Goal: Task Accomplishment & Management: Complete application form

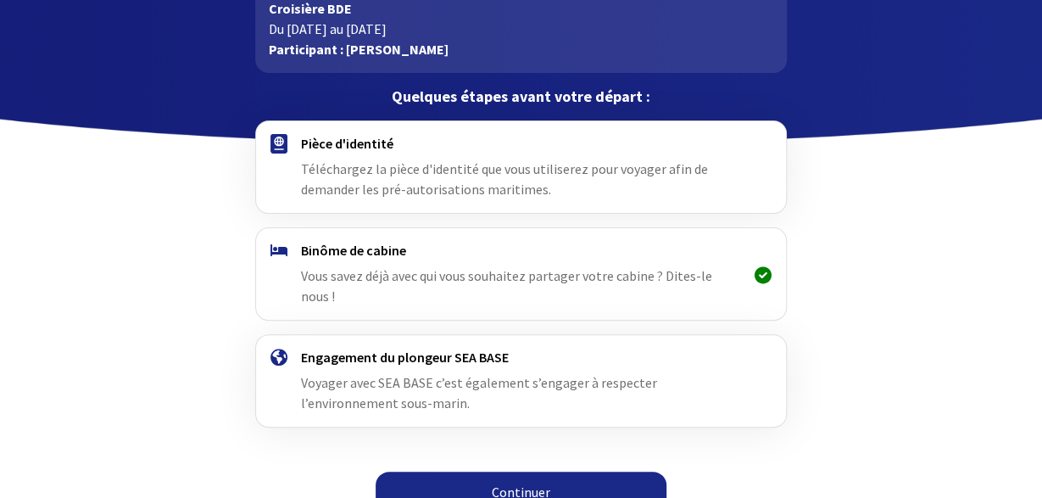
scroll to position [112, 0]
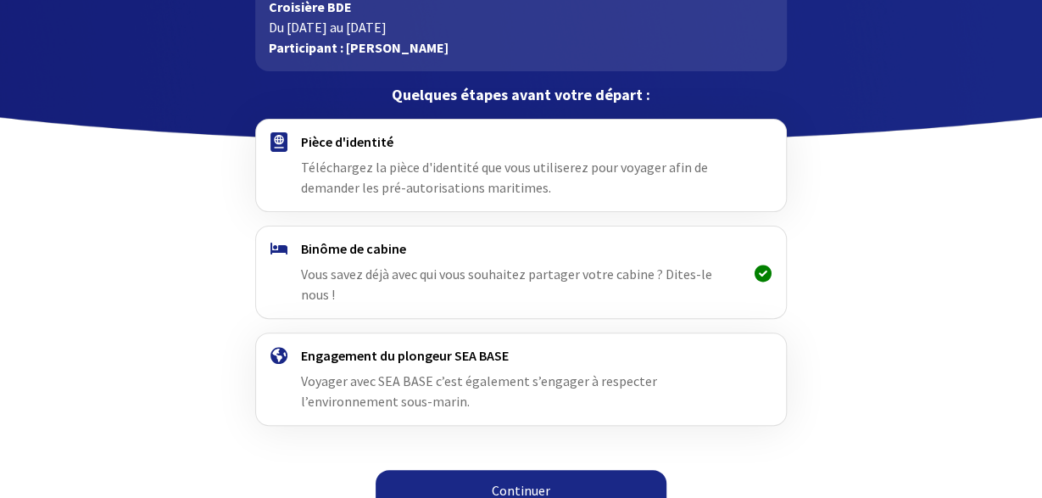
click at [527, 471] on link "Continuer" at bounding box center [521, 490] width 291 height 41
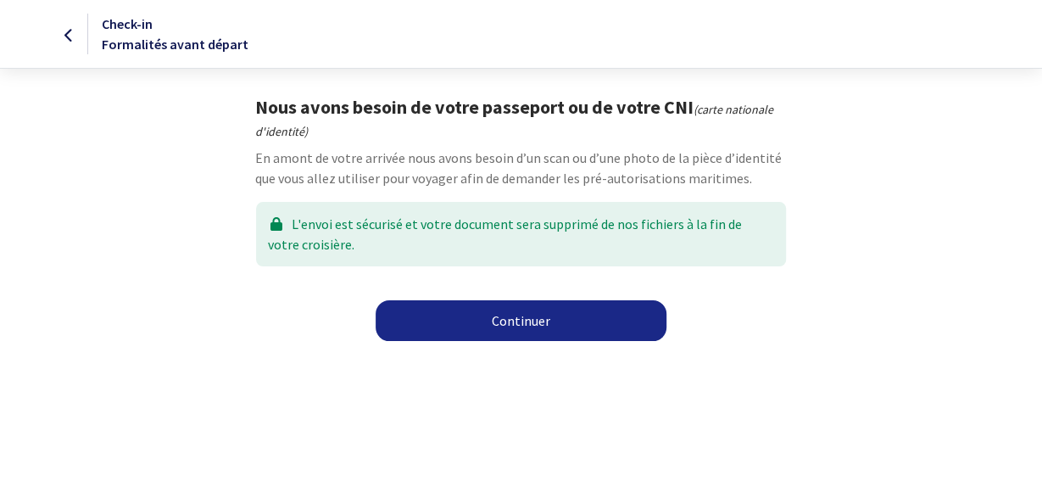
click at [529, 321] on link "Continuer" at bounding box center [521, 320] width 291 height 41
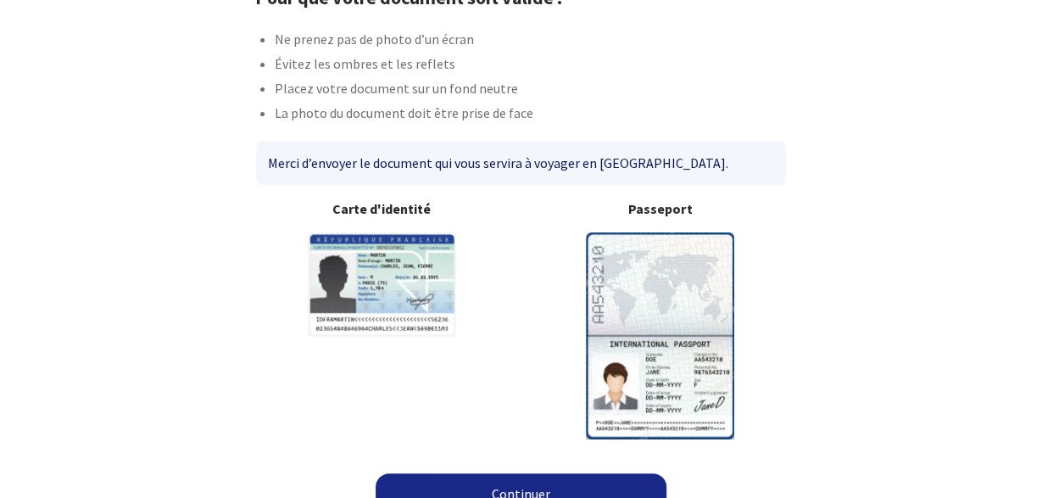
scroll to position [136, 0]
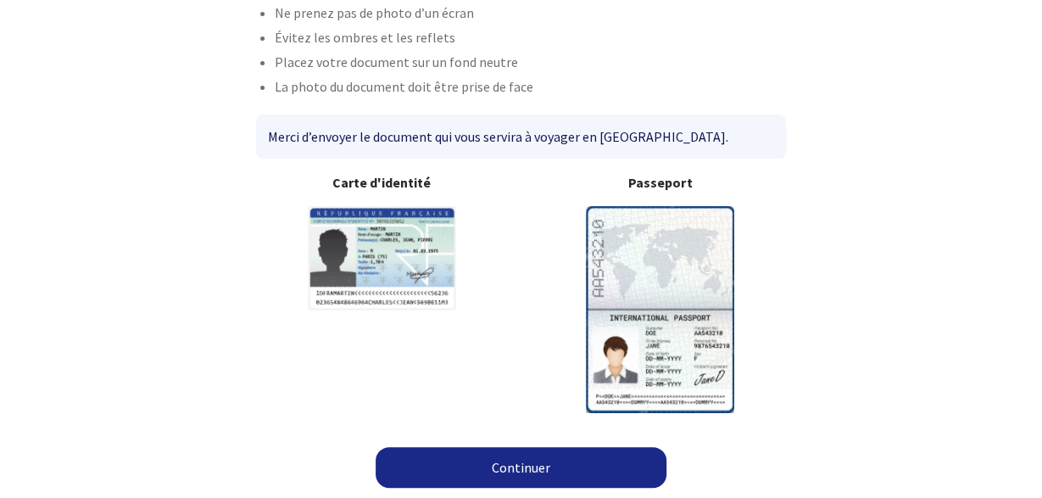
click at [518, 464] on link "Continuer" at bounding box center [521, 467] width 291 height 41
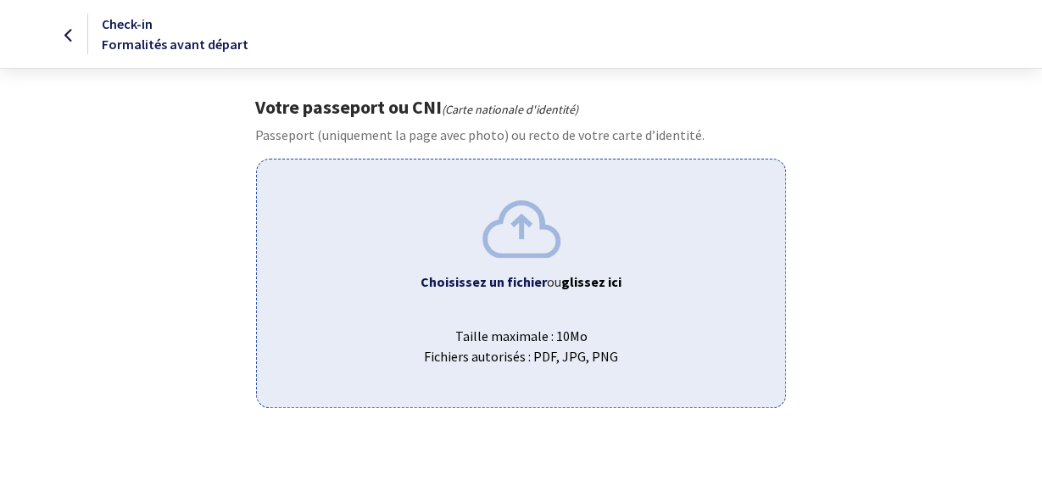
click at [511, 233] on img at bounding box center [521, 228] width 78 height 57
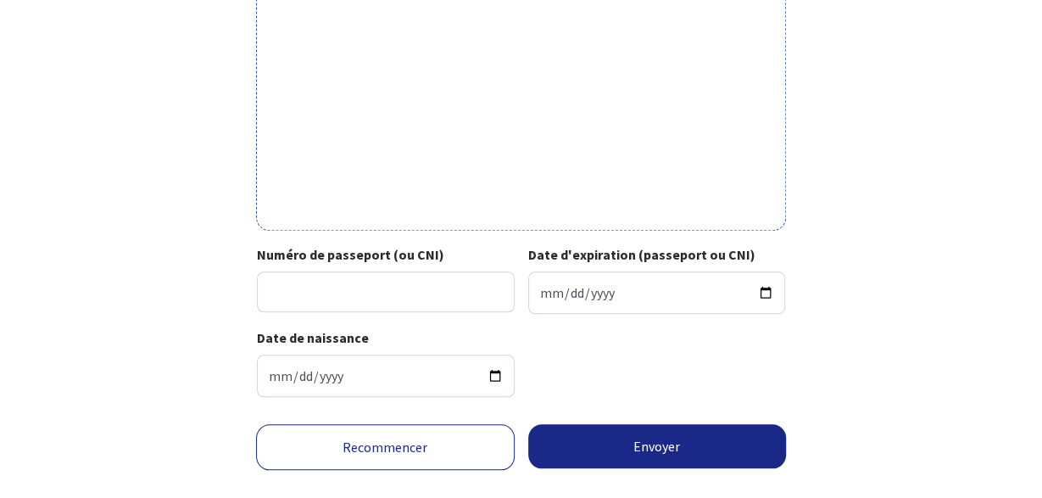
scroll to position [617, 0]
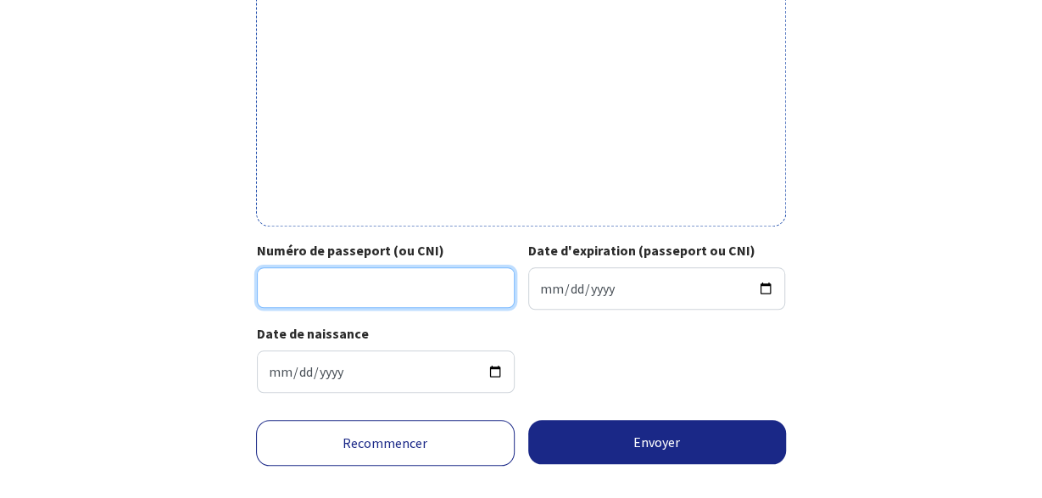
click at [351, 284] on input "Numéro de passeport (ou CNI)" at bounding box center [386, 287] width 258 height 41
type input "19KL29422"
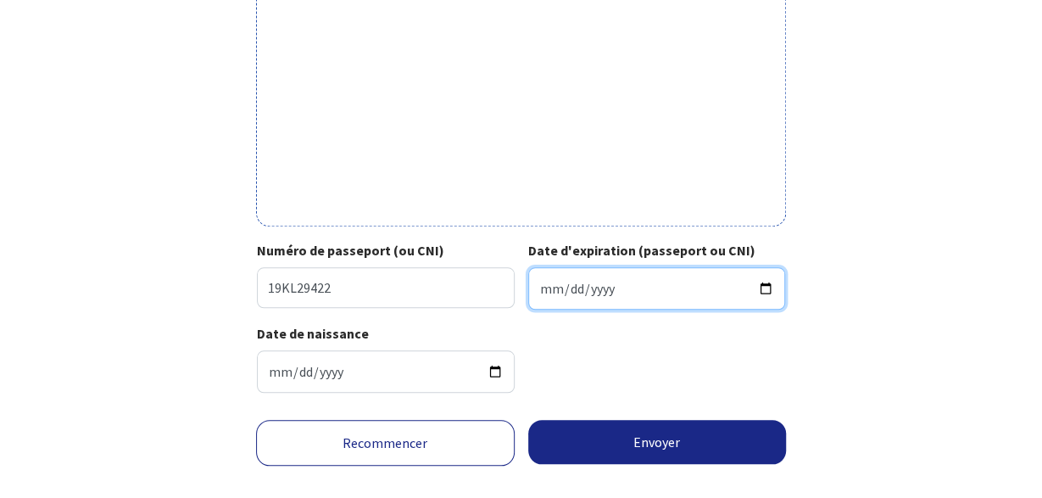
click at [624, 284] on input "Date d'expiration (passeport ou CNI)" at bounding box center [657, 288] width 258 height 42
type input "2029-05-13"
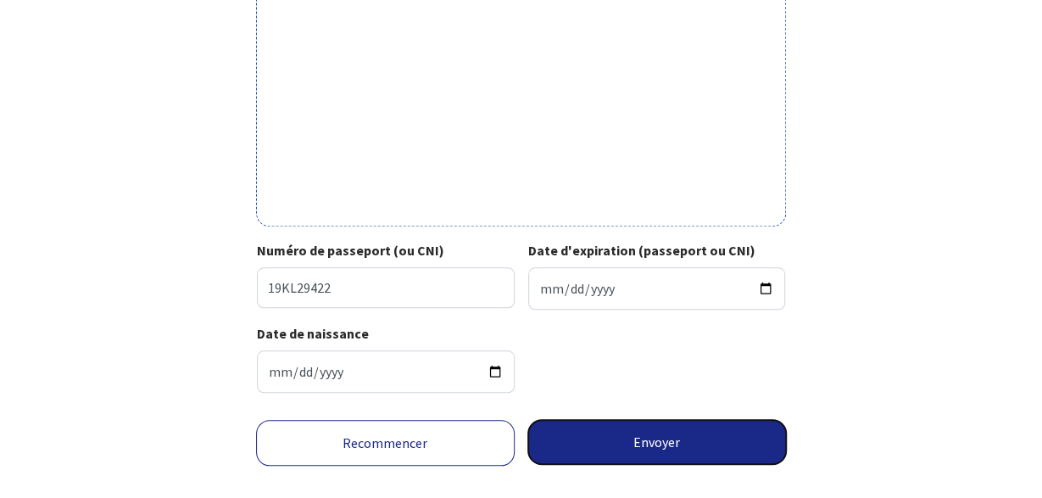
click at [622, 438] on button "Envoyer" at bounding box center [657, 442] width 259 height 44
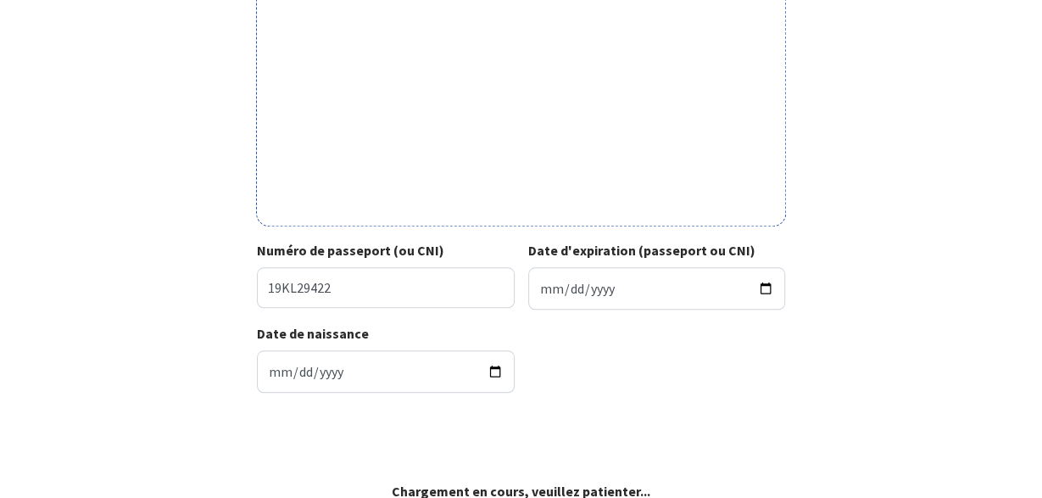
scroll to position [616, 0]
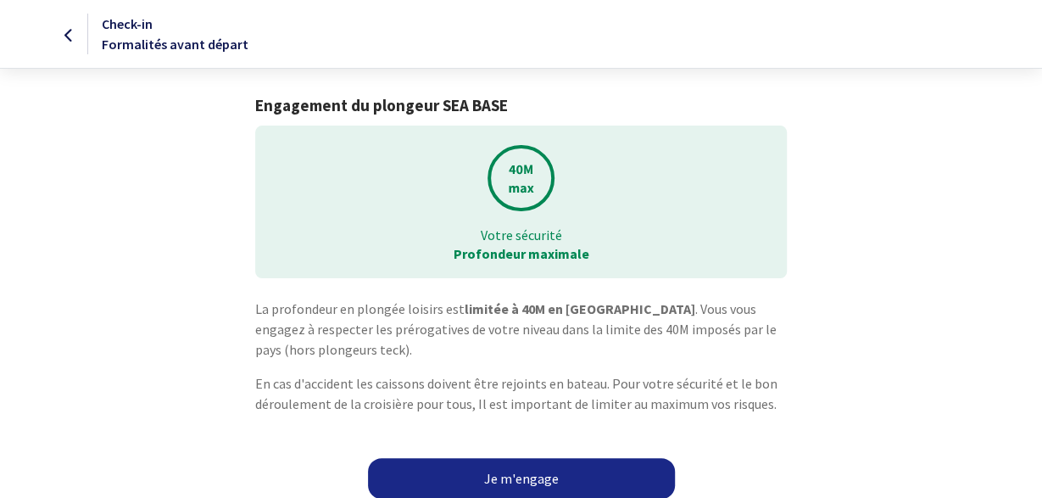
click at [503, 475] on link "Je m'engage" at bounding box center [521, 478] width 307 height 41
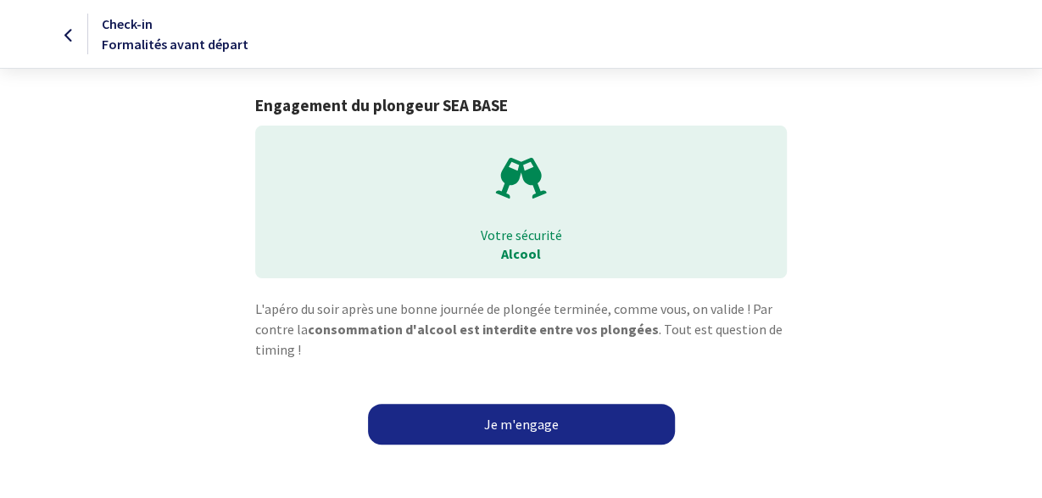
click at [509, 423] on link "Je m'engage" at bounding box center [521, 424] width 307 height 41
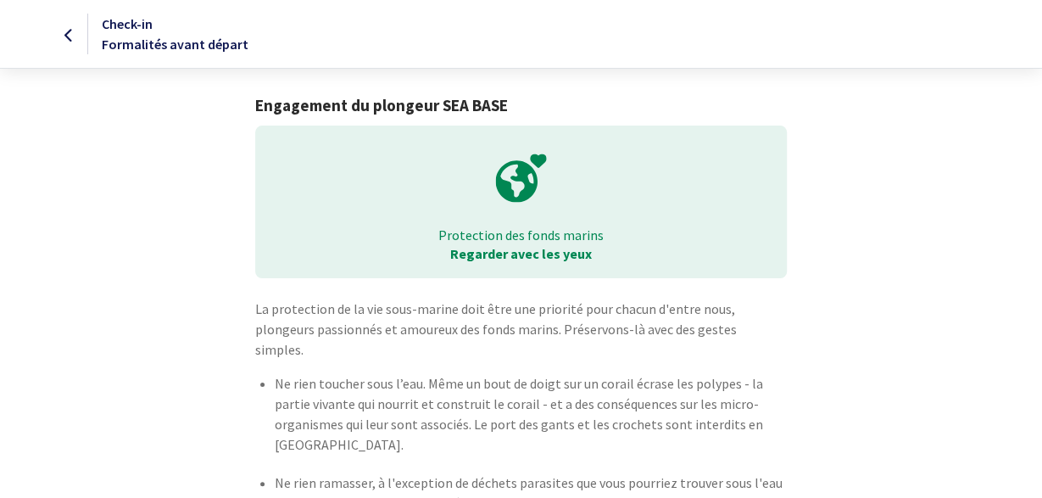
scroll to position [88, 0]
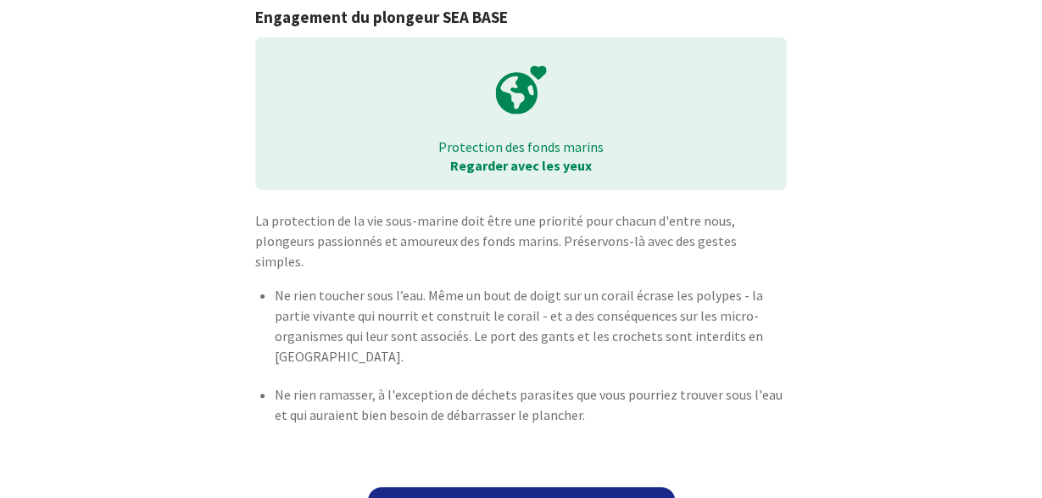
click at [560, 487] on link "Je m'engage" at bounding box center [521, 507] width 307 height 41
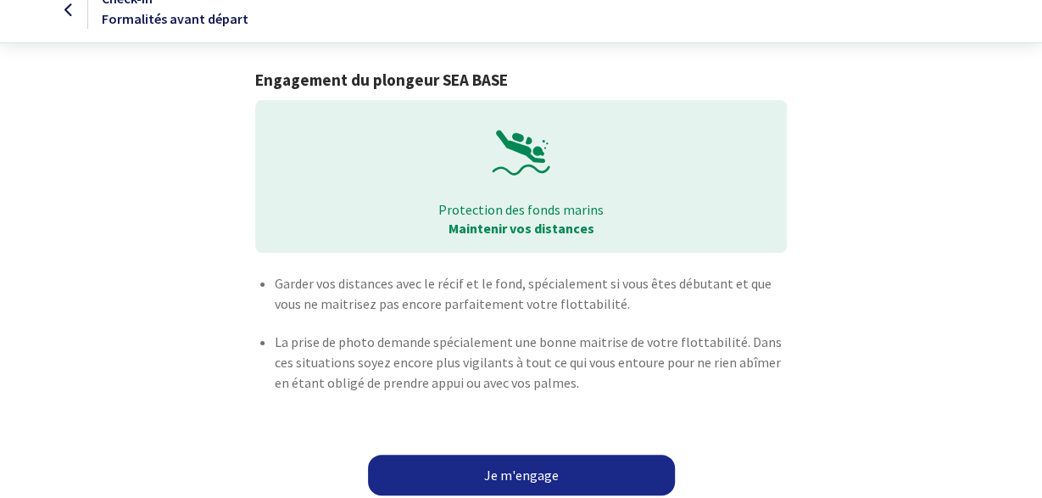
scroll to position [32, 0]
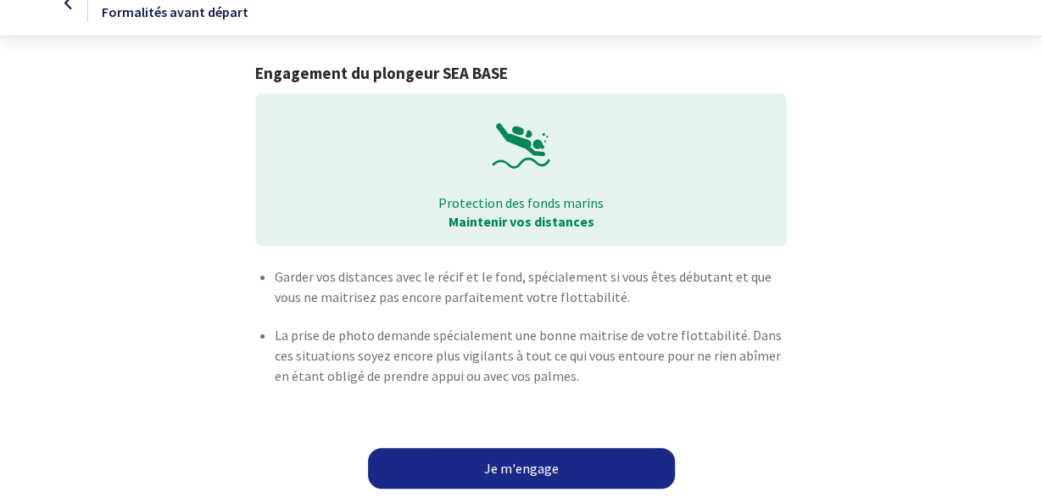
click at [501, 465] on link "Je m'engage" at bounding box center [521, 468] width 307 height 41
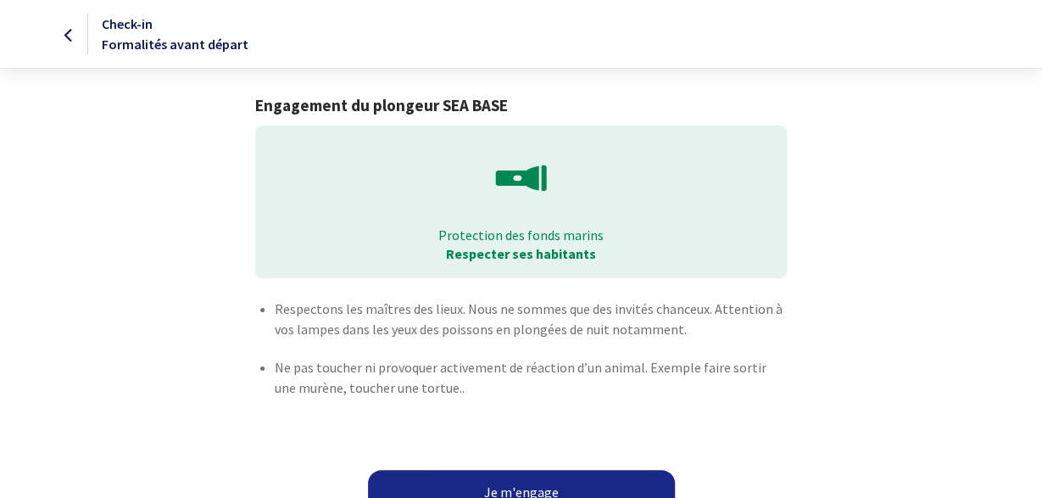
scroll to position [36, 0]
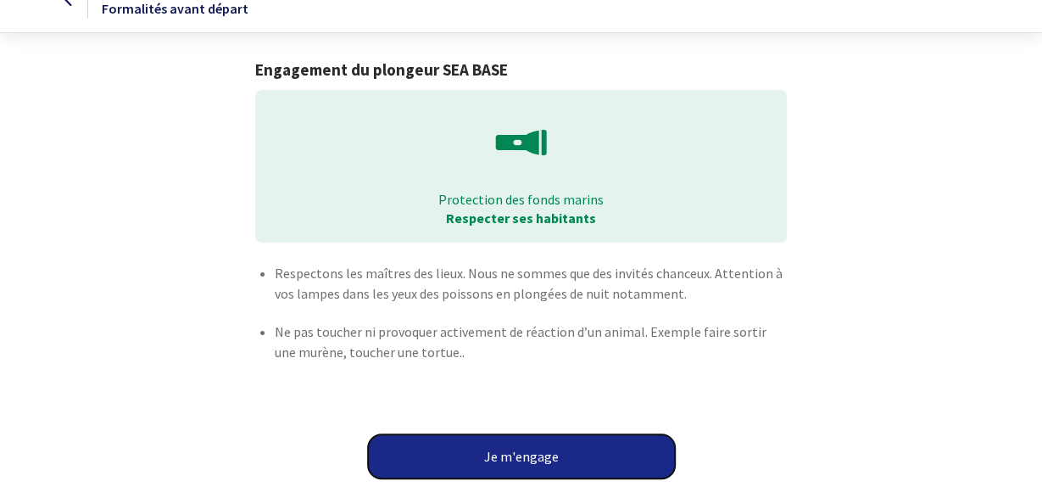
click at [527, 456] on button "Je m'engage" at bounding box center [521, 456] width 307 height 44
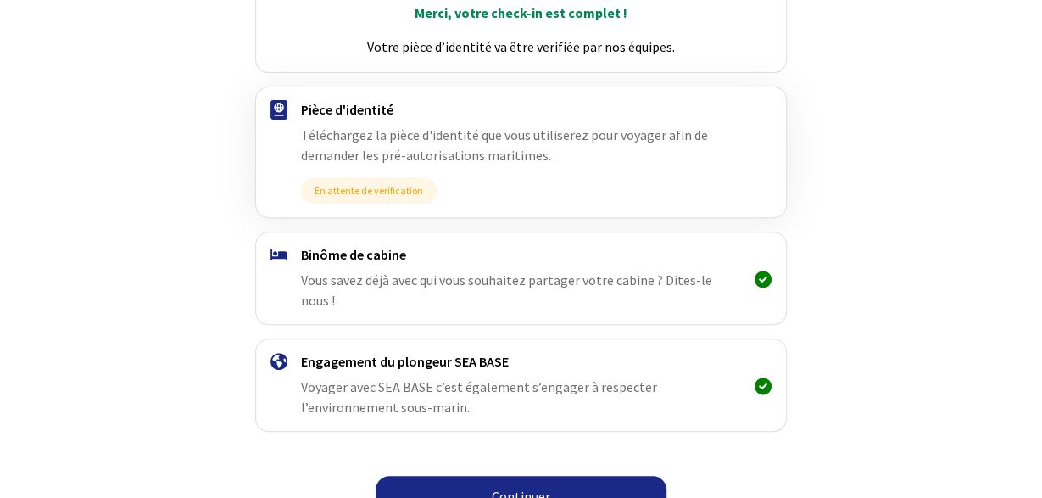
scroll to position [270, 0]
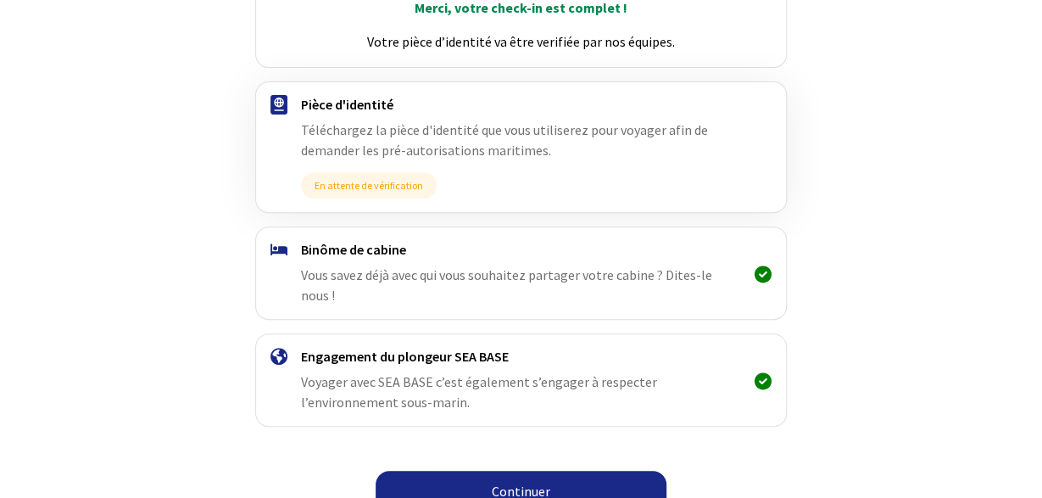
click at [540, 471] on link "Continuer" at bounding box center [521, 491] width 291 height 41
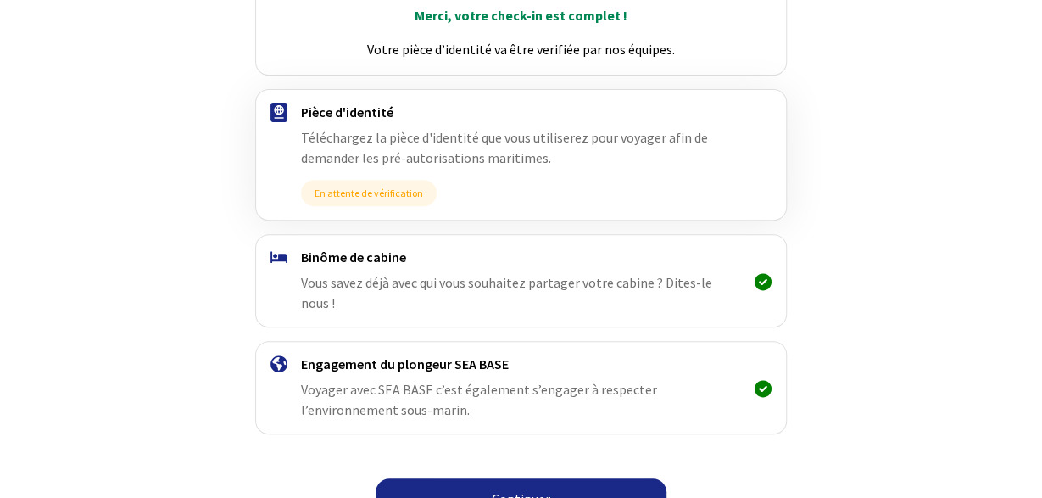
scroll to position [270, 0]
